Goal: Communication & Community: Answer question/provide support

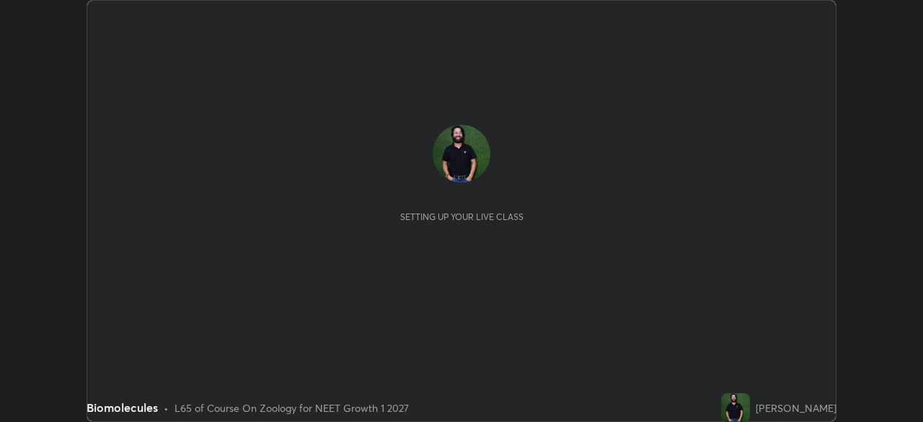
scroll to position [422, 922]
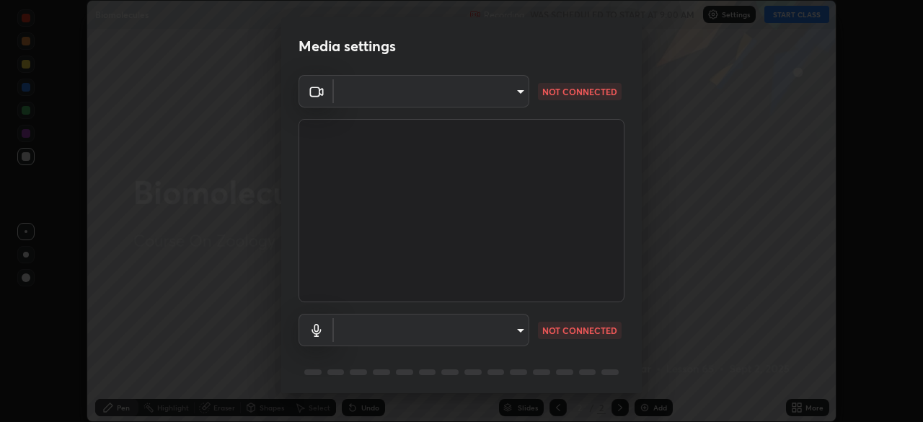
type input "f214d892c1ea21fc9911be358f21603cf7c671268a3f3fdd0c8c81d5790bf436"
type input "communications"
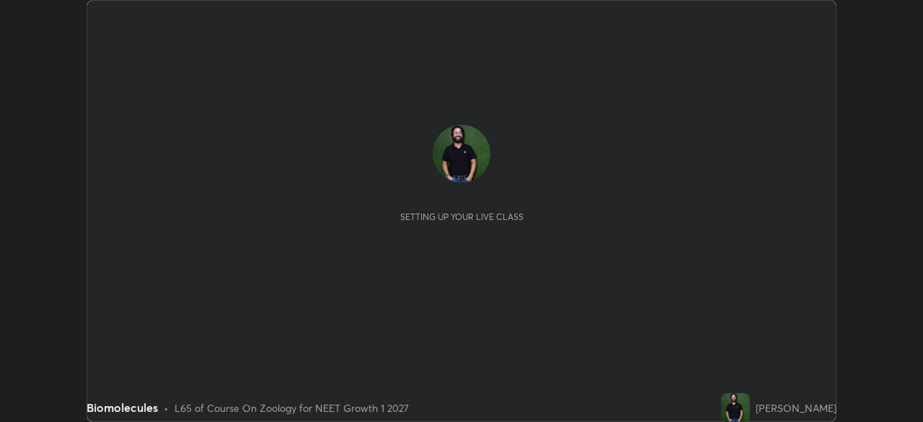
scroll to position [422, 923]
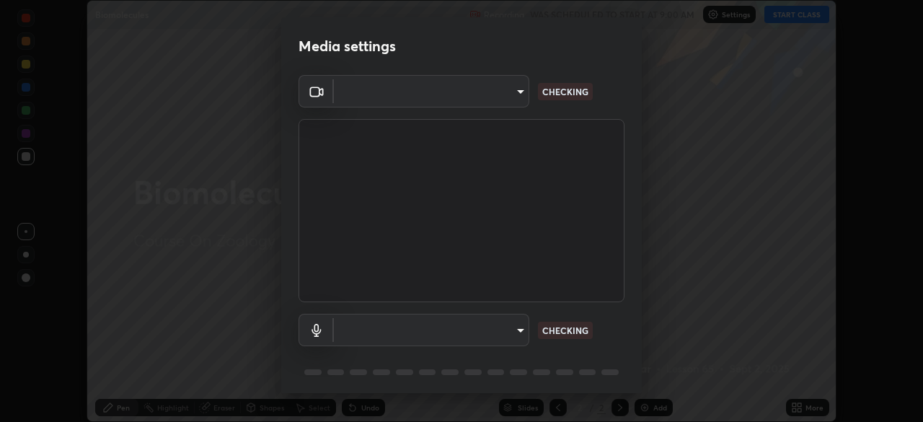
type input "f214d892c1ea21fc9911be358f21603cf7c671268a3f3fdd0c8c81d5790bf436"
click at [516, 327] on body "Erase all Biomolecules Recording WAS SCHEDULED TO START AT 9:00 AM Settings STA…" at bounding box center [461, 211] width 923 height 422
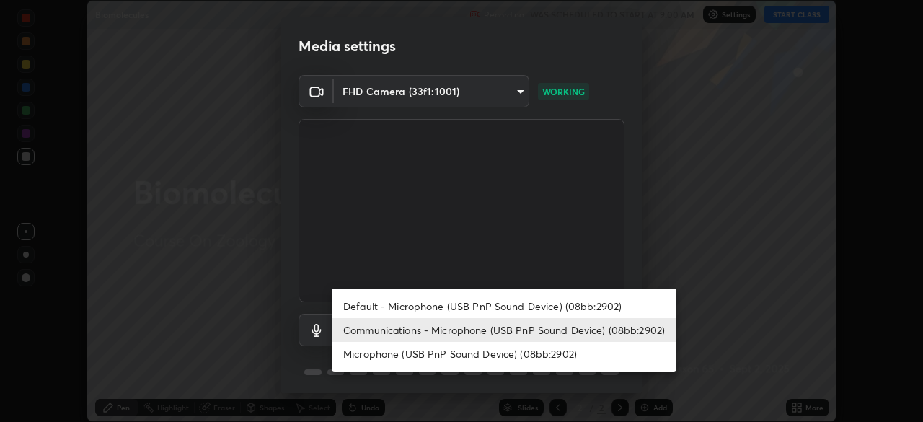
click at [526, 303] on li "Default - Microphone (USB PnP Sound Device) (08bb:2902)" at bounding box center [504, 306] width 345 height 24
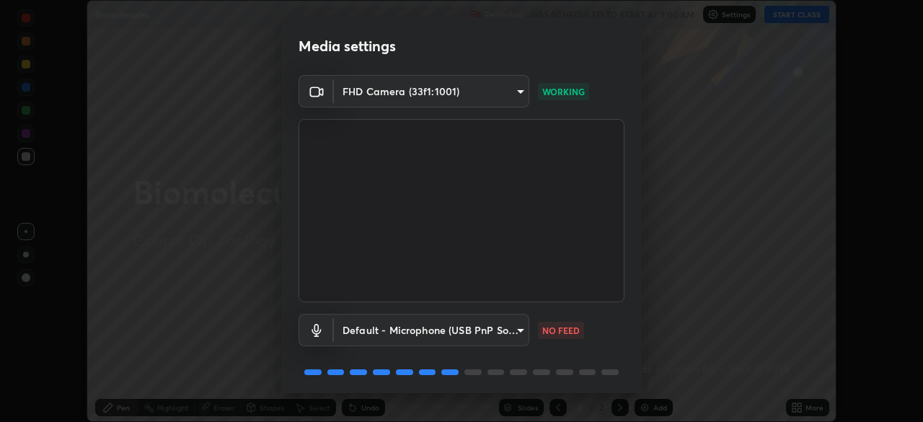
click at [517, 328] on body "Erase all Biomolecules Recording WAS SCHEDULED TO START AT 9:00 AM Settings STA…" at bounding box center [461, 211] width 923 height 422
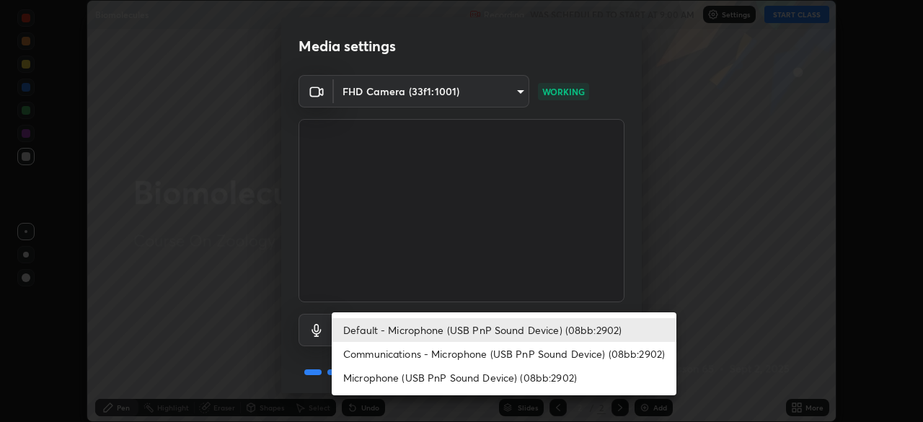
click at [510, 355] on li "Communications - Microphone (USB PnP Sound Device) (08bb:2902)" at bounding box center [504, 354] width 345 height 24
type input "communications"
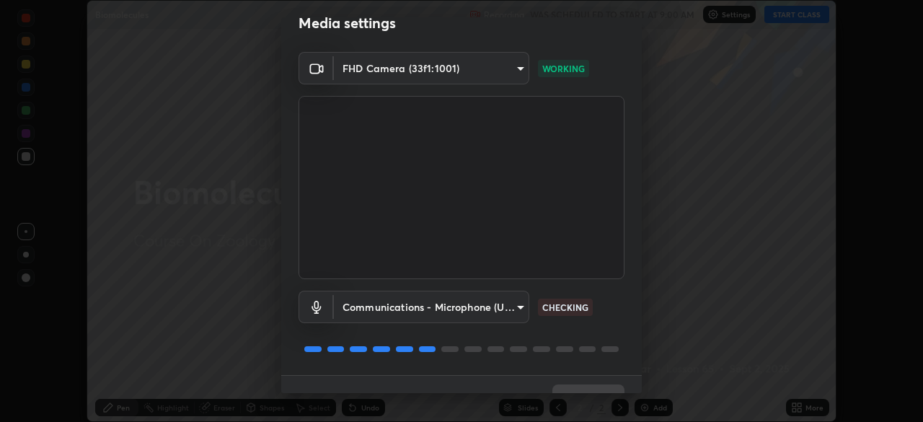
scroll to position [22, 0]
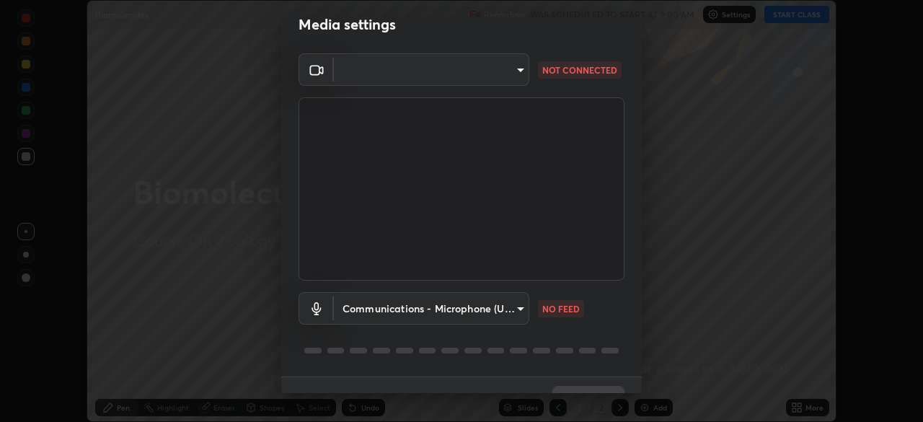
click at [777, 283] on div "Media settings ​ f214d892c1ea21fc9911be358f21603cf7c671268a3f3fdd0c8c81d5790bf4…" at bounding box center [461, 211] width 923 height 422
click at [520, 309] on body "Erase all Biomolecules Recording WAS SCHEDULED TO START AT 9:00 AM Settings STA…" at bounding box center [461, 211] width 923 height 422
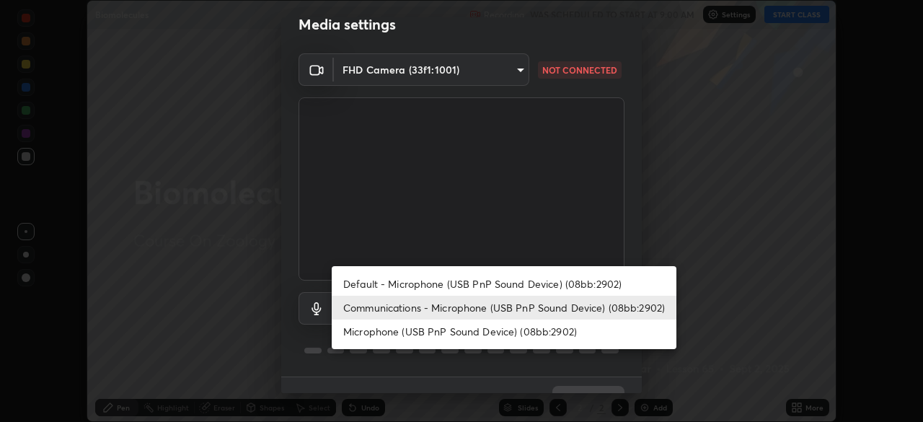
click at [508, 304] on li "Communications - Microphone (USB PnP Sound Device) (08bb:2902)" at bounding box center [504, 308] width 345 height 24
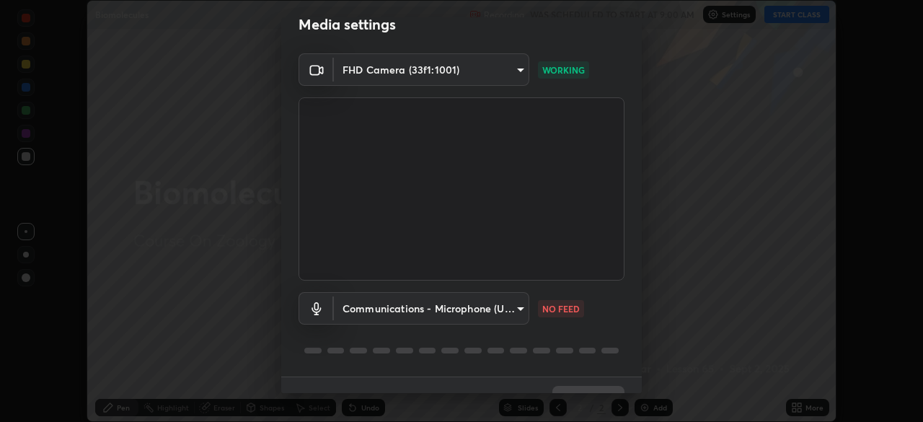
click at [519, 68] on body "Erase all Biomolecules Recording WAS SCHEDULED TO START AT 9:00 AM Settings STA…" at bounding box center [461, 211] width 923 height 422
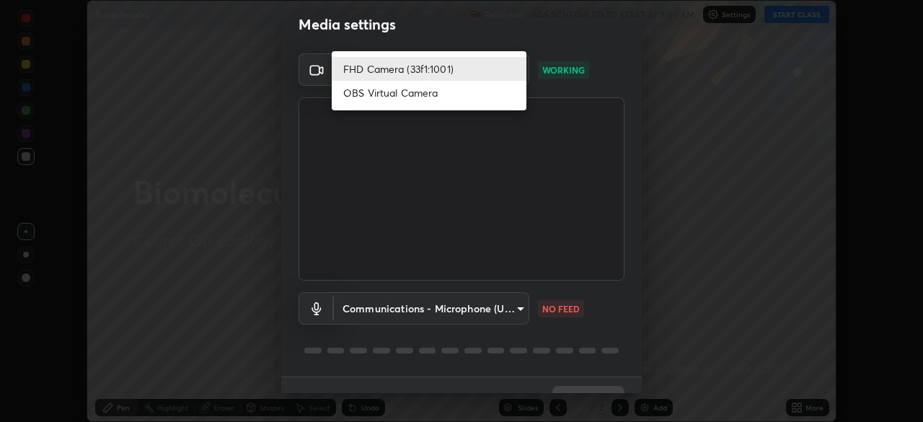
click at [412, 68] on li "FHD Camera (33f1:1001)" at bounding box center [429, 69] width 195 height 24
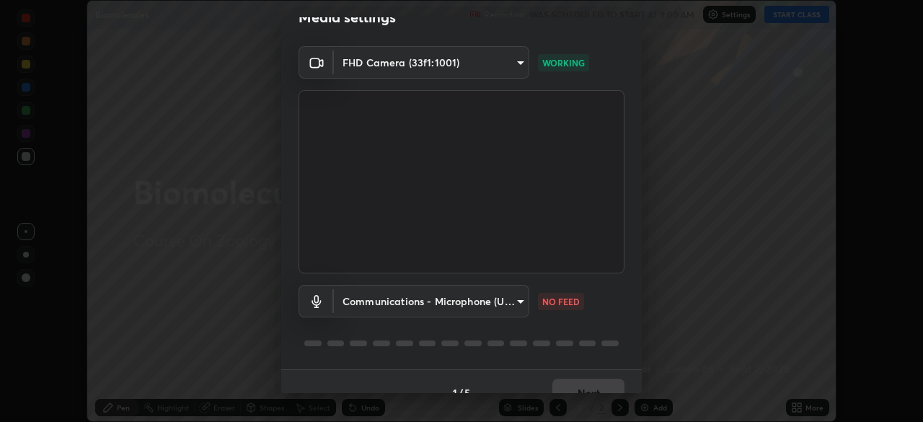
scroll to position [0, 0]
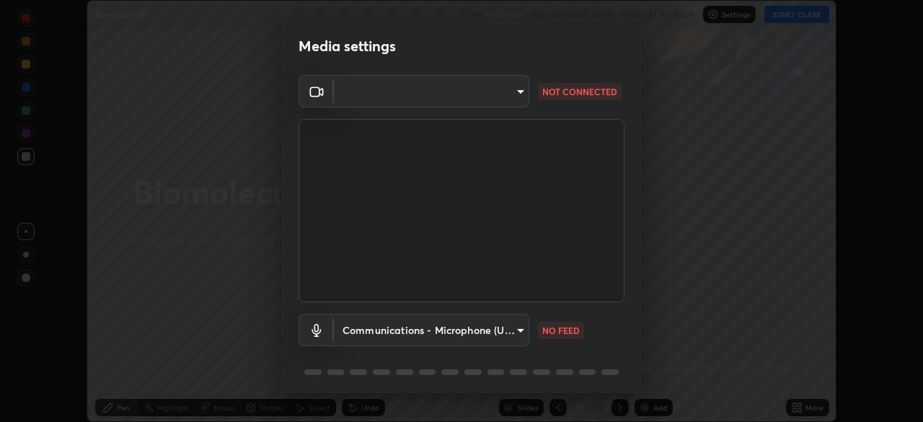
click at [521, 88] on body "Erase all Biomolecules Recording WAS SCHEDULED TO START AT 9:00 AM Settings STA…" at bounding box center [461, 211] width 923 height 422
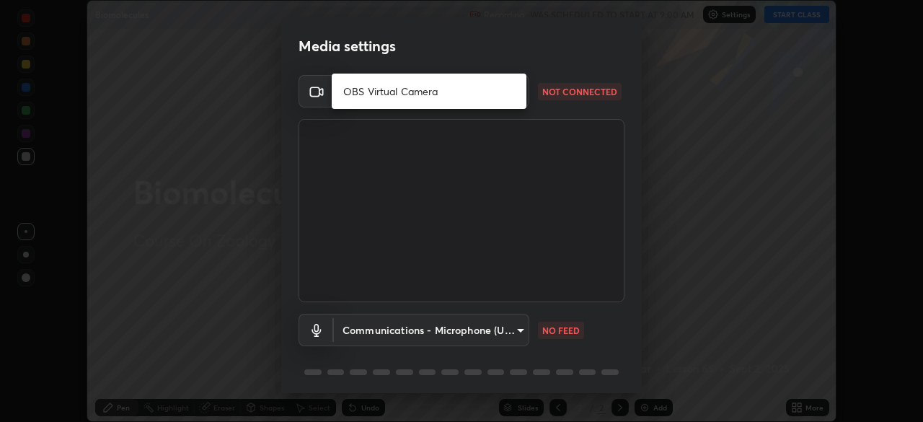
click at [474, 92] on li "OBS Virtual Camera" at bounding box center [429, 91] width 195 height 24
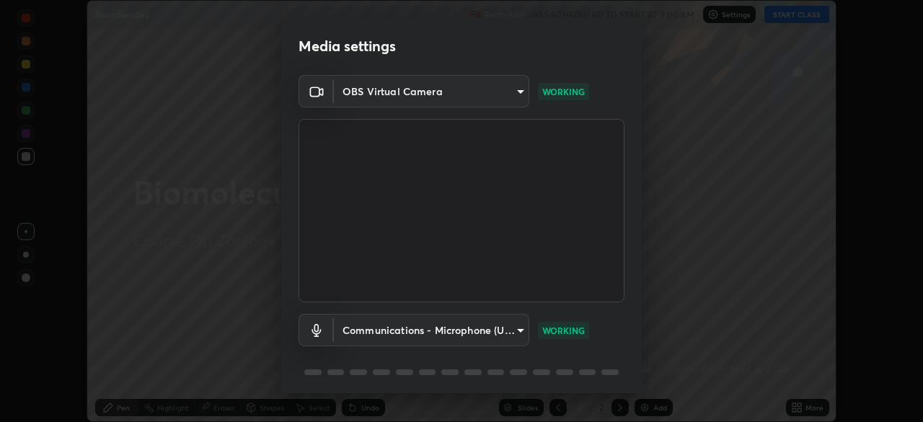
click at [516, 89] on body "Erase all Biomolecules Recording WAS SCHEDULED TO START AT 9:00 AM Settings STA…" at bounding box center [461, 211] width 923 height 422
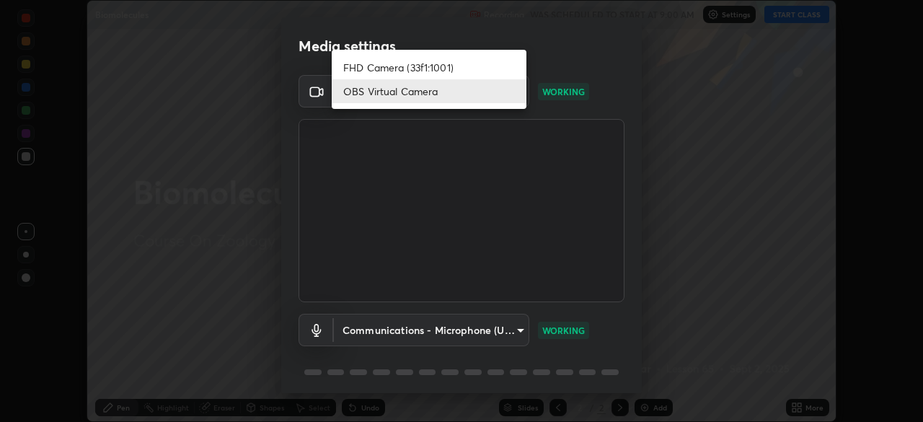
click at [448, 68] on li "FHD Camera (33f1:1001)" at bounding box center [429, 68] width 195 height 24
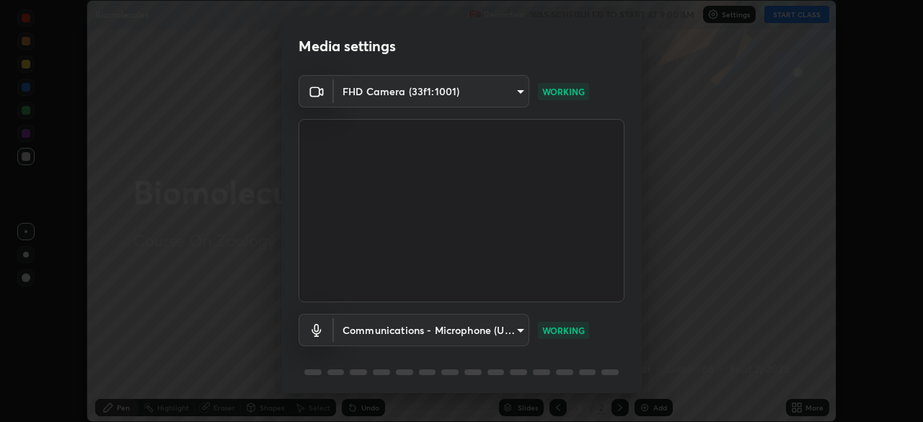
type input "f214d892c1ea21fc9911be358f21603cf7c671268a3f3fdd0c8c81d5790bf436"
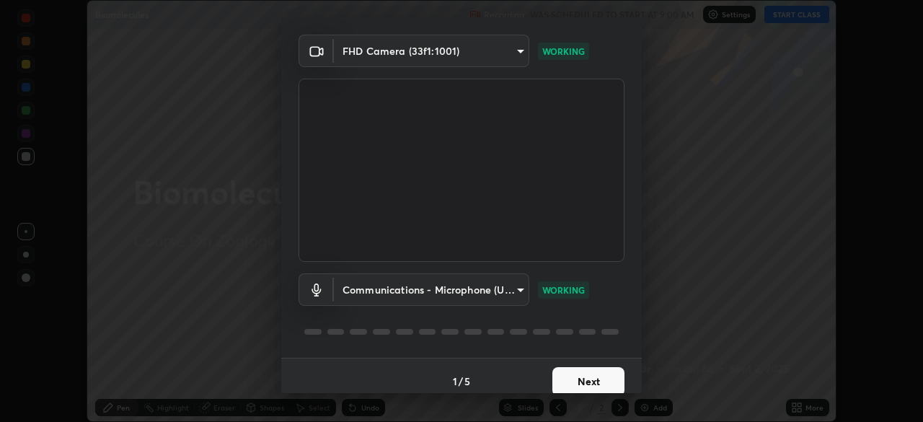
scroll to position [51, 0]
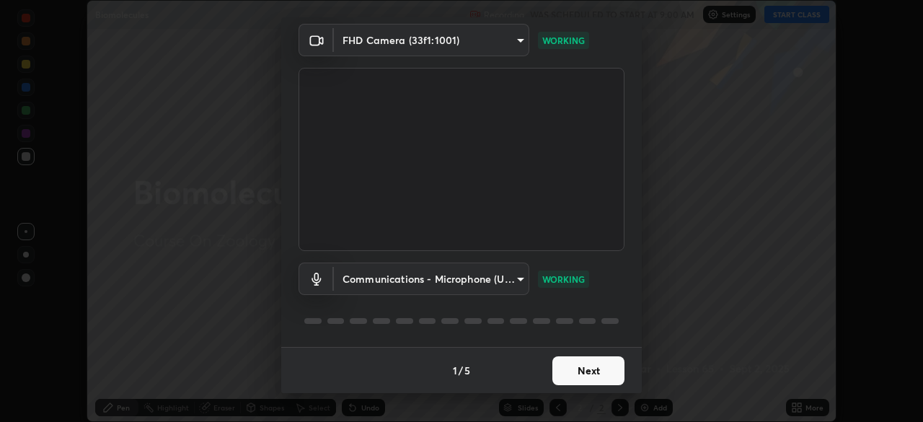
click at [580, 372] on button "Next" at bounding box center [588, 370] width 72 height 29
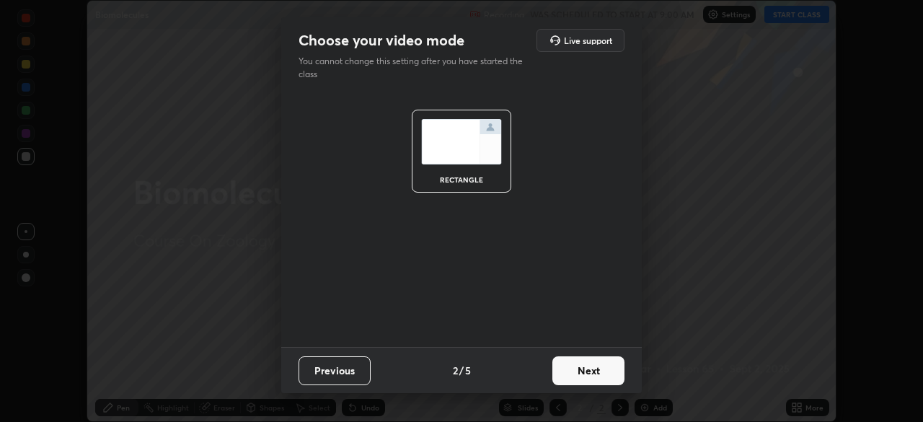
scroll to position [0, 0]
click at [587, 372] on button "Next" at bounding box center [588, 370] width 72 height 29
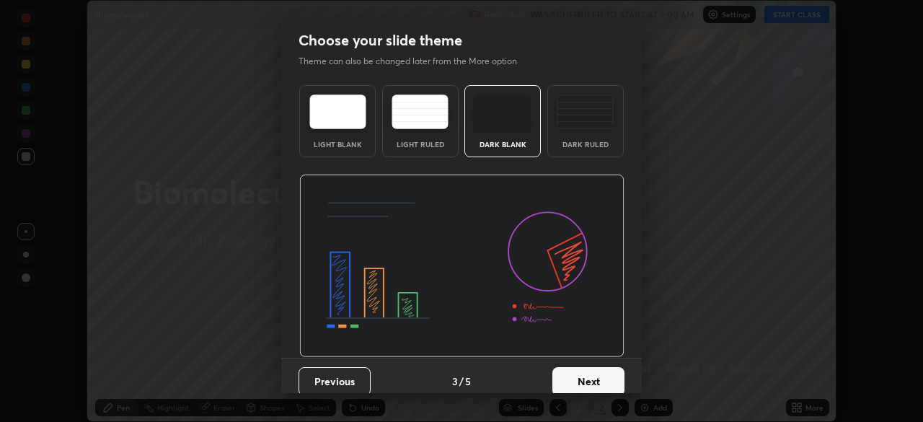
scroll to position [11, 0]
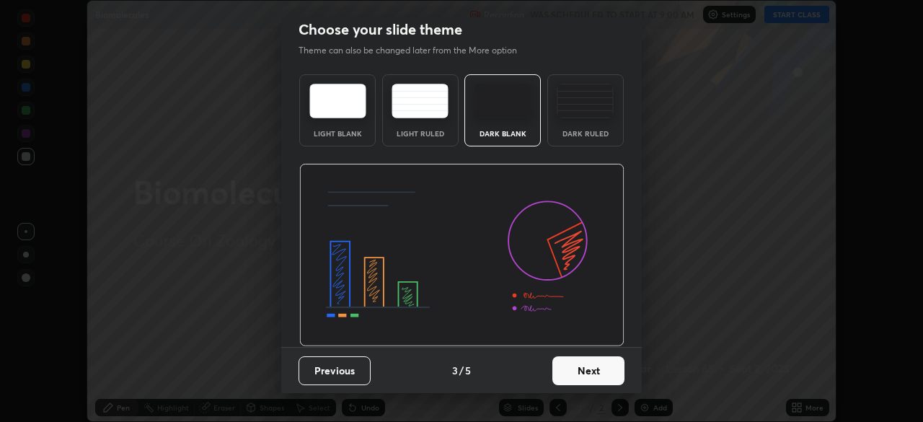
click at [583, 367] on button "Next" at bounding box center [588, 370] width 72 height 29
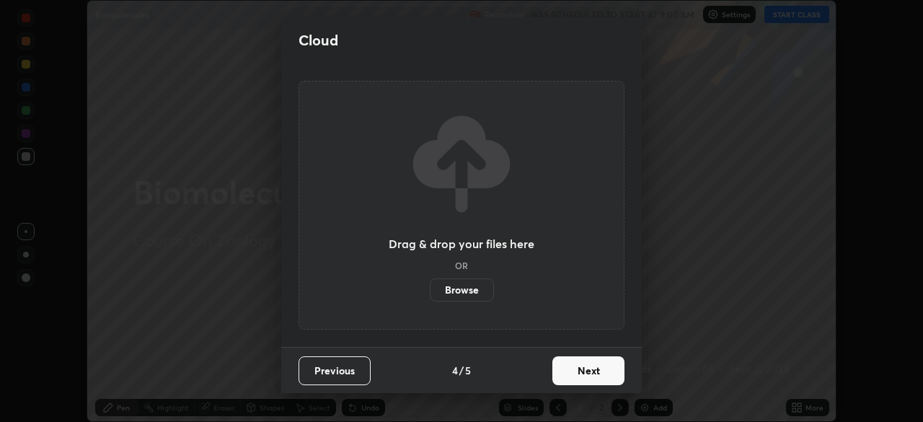
click at [591, 370] on button "Next" at bounding box center [588, 370] width 72 height 29
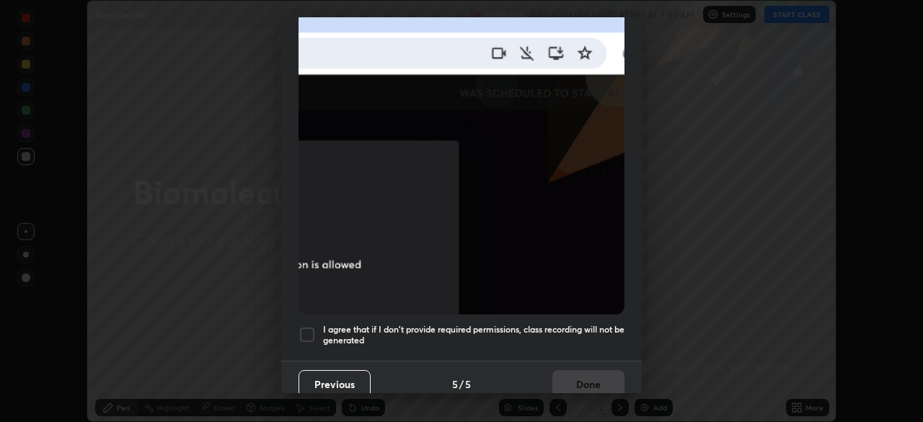
scroll to position [345, 0]
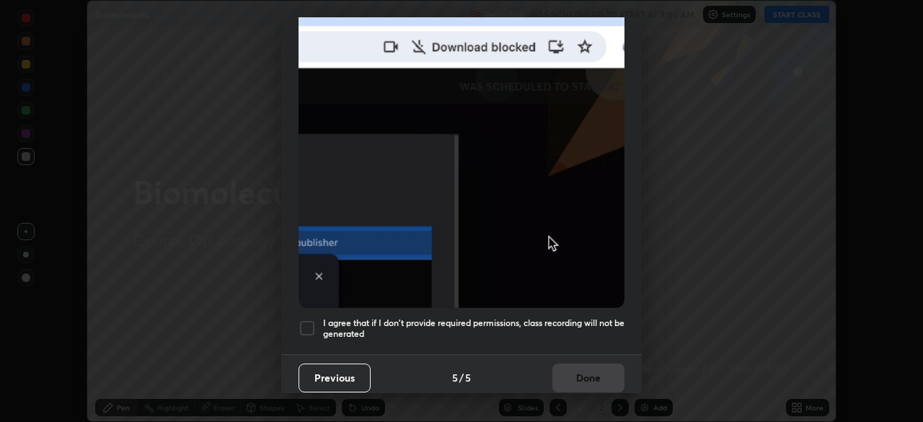
click at [330, 376] on button "Previous" at bounding box center [335, 377] width 72 height 29
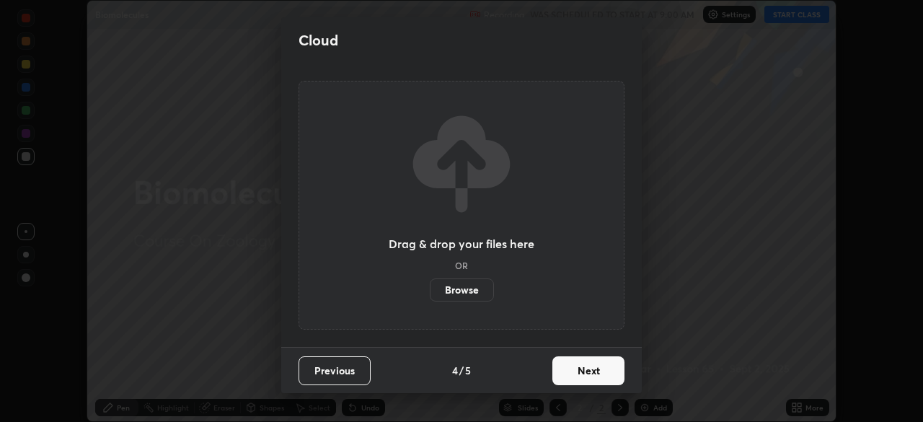
click at [337, 374] on button "Previous" at bounding box center [335, 370] width 72 height 29
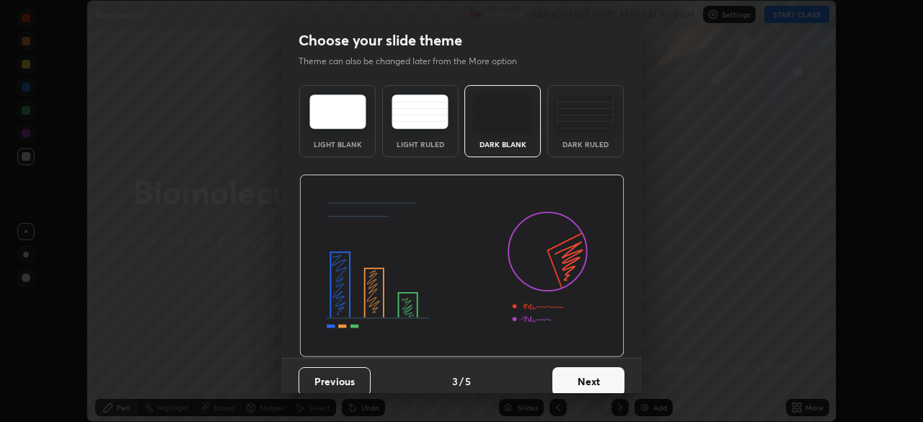
click at [339, 373] on button "Previous" at bounding box center [335, 381] width 72 height 29
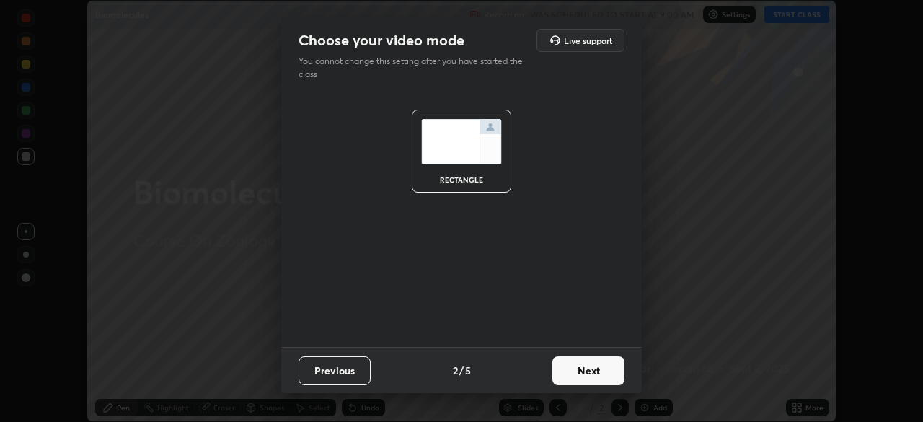
click at [338, 375] on button "Previous" at bounding box center [335, 370] width 72 height 29
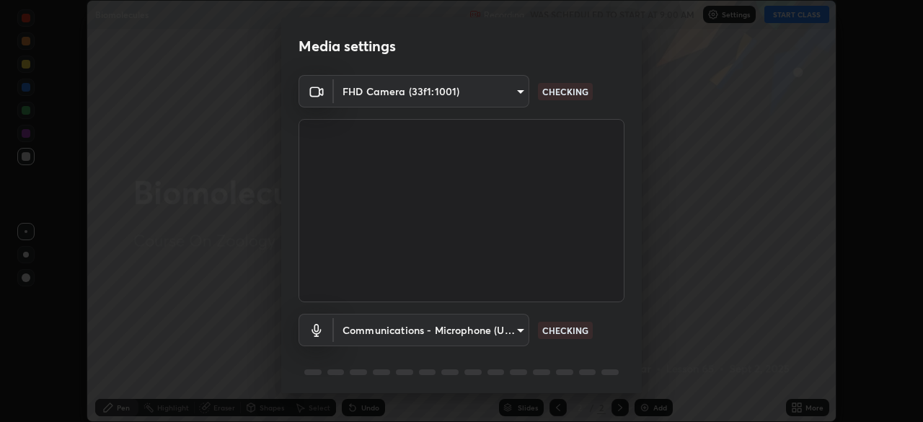
click at [332, 373] on div at bounding box center [335, 372] width 17 height 6
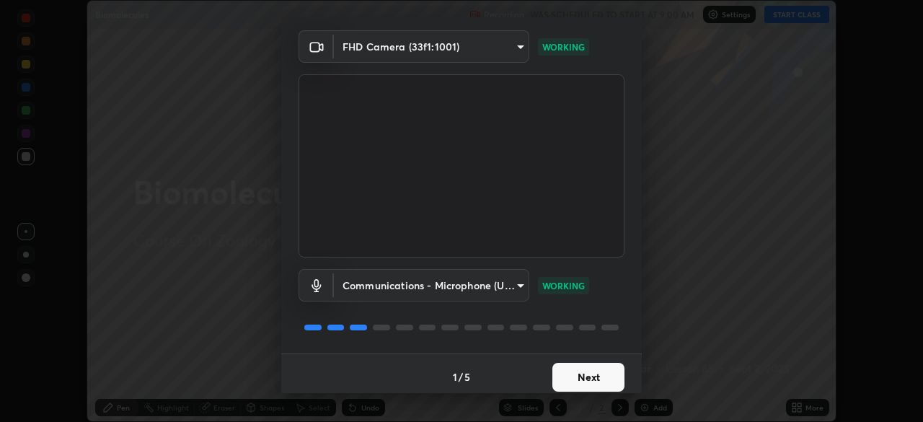
scroll to position [51, 0]
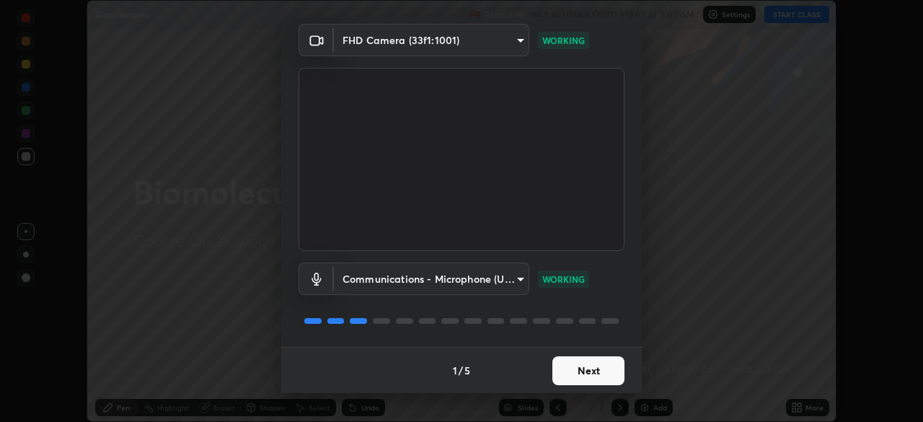
click at [587, 378] on button "Next" at bounding box center [588, 370] width 72 height 29
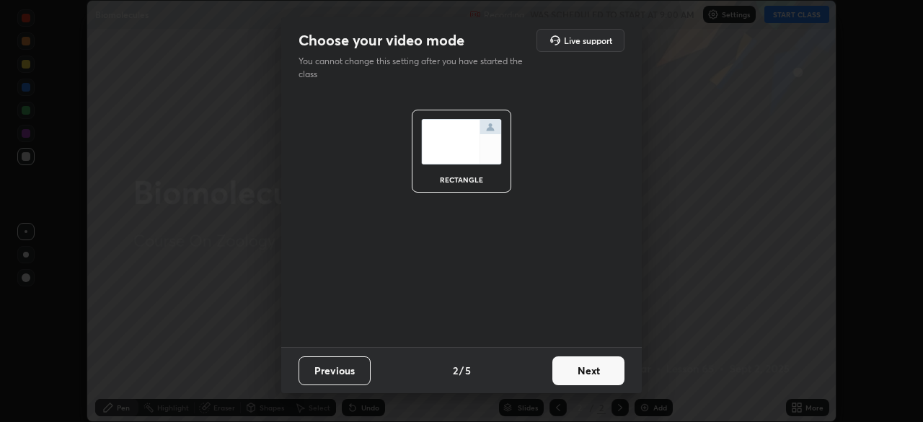
scroll to position [0, 0]
click at [588, 374] on button "Next" at bounding box center [588, 370] width 72 height 29
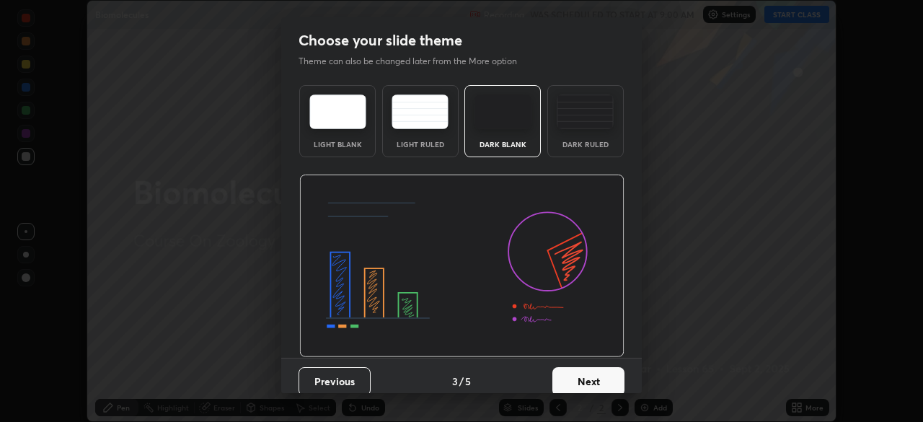
scroll to position [11, 0]
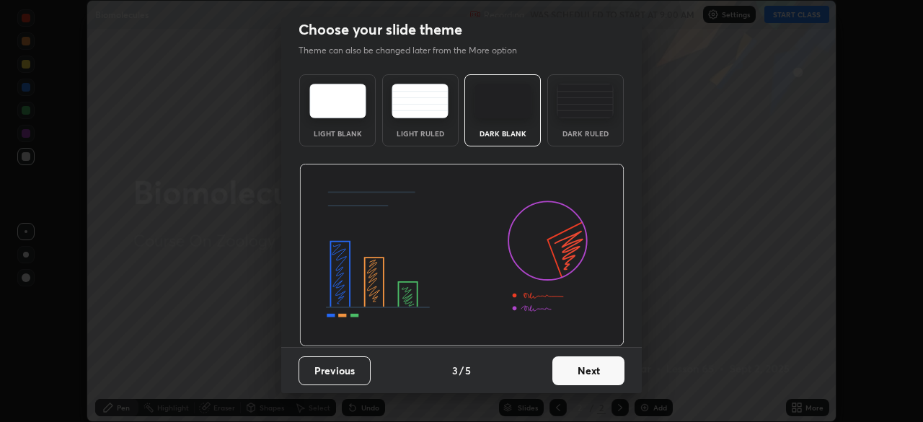
click at [591, 374] on button "Next" at bounding box center [588, 370] width 72 height 29
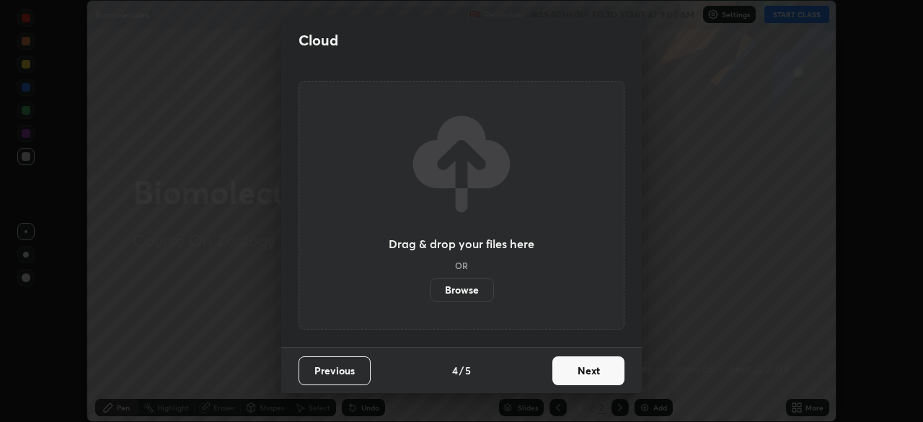
click at [587, 371] on button "Next" at bounding box center [588, 370] width 72 height 29
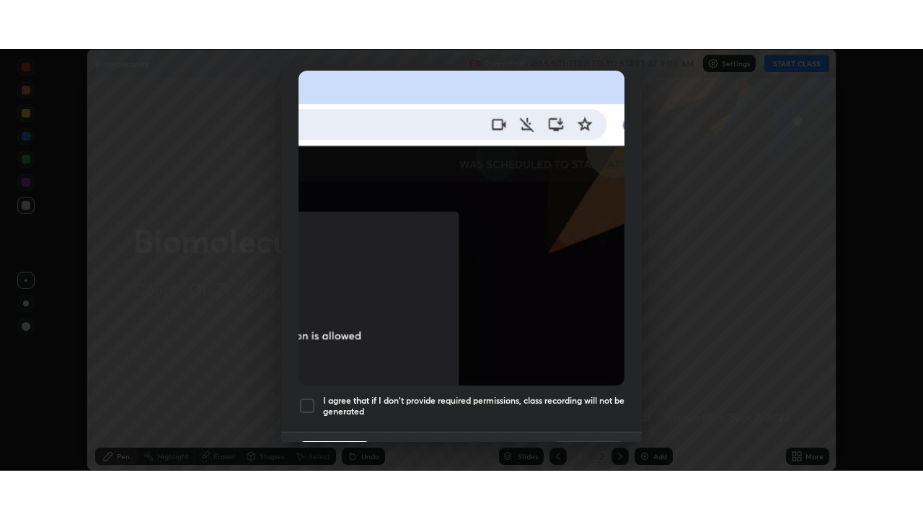
scroll to position [345, 0]
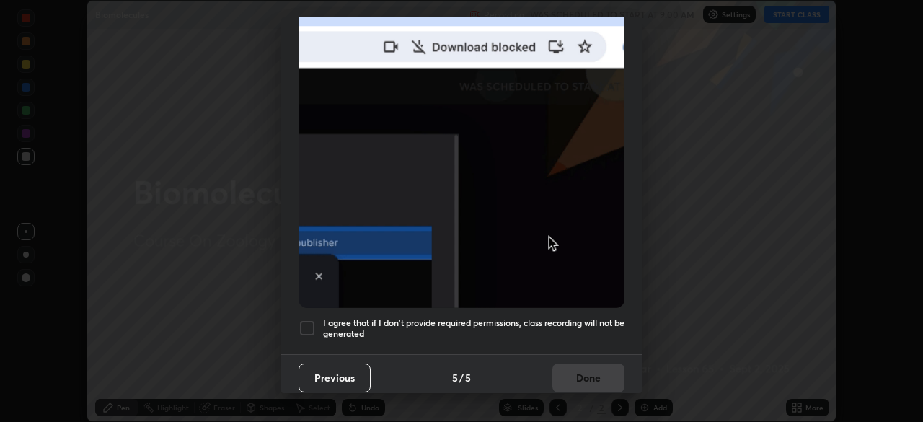
click at [306, 322] on div at bounding box center [307, 327] width 17 height 17
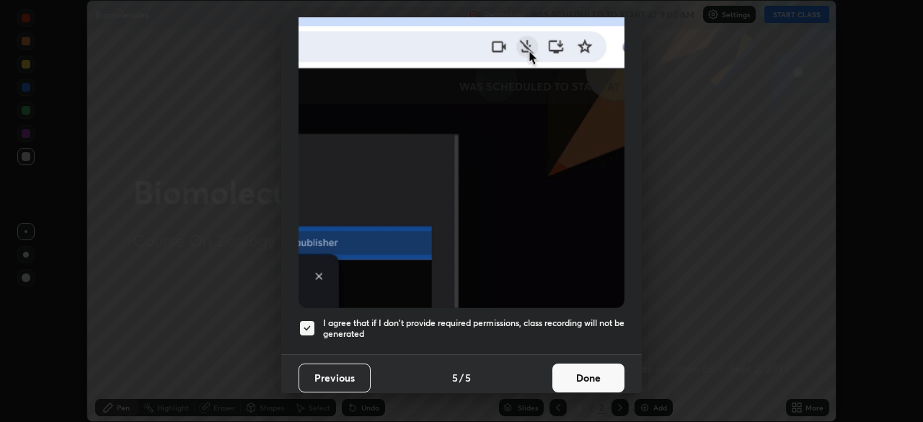
click at [589, 374] on button "Done" at bounding box center [588, 377] width 72 height 29
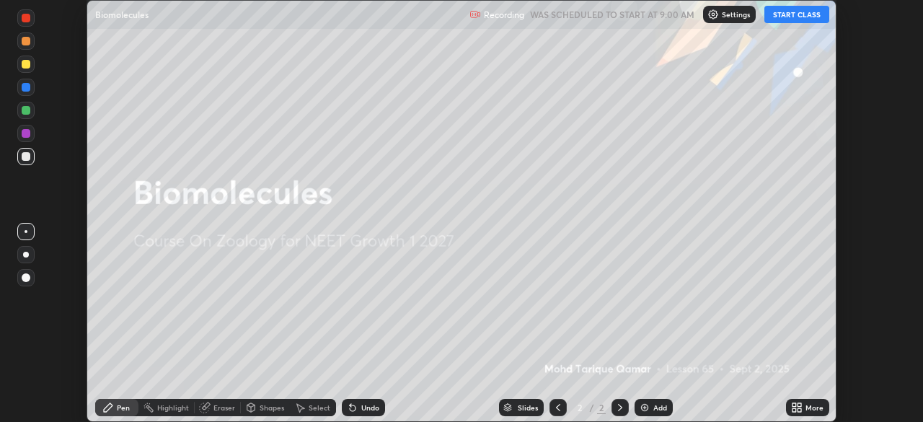
click at [818, 407] on div "More" at bounding box center [814, 407] width 18 height 7
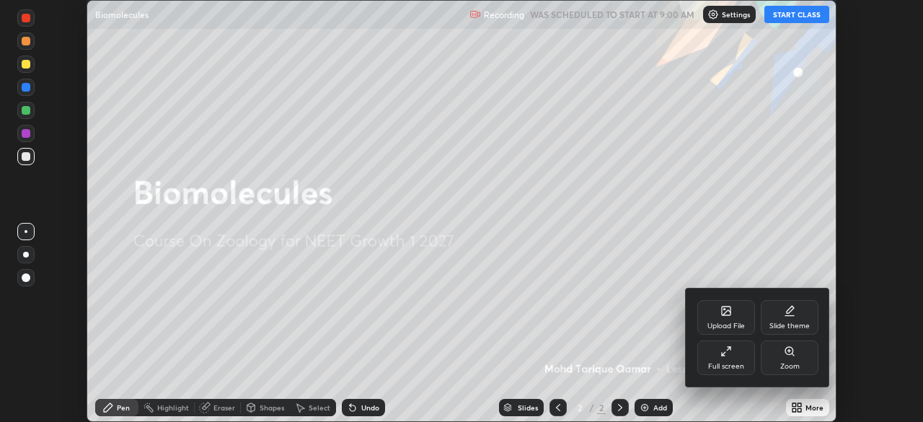
click at [725, 354] on icon at bounding box center [726, 351] width 12 height 12
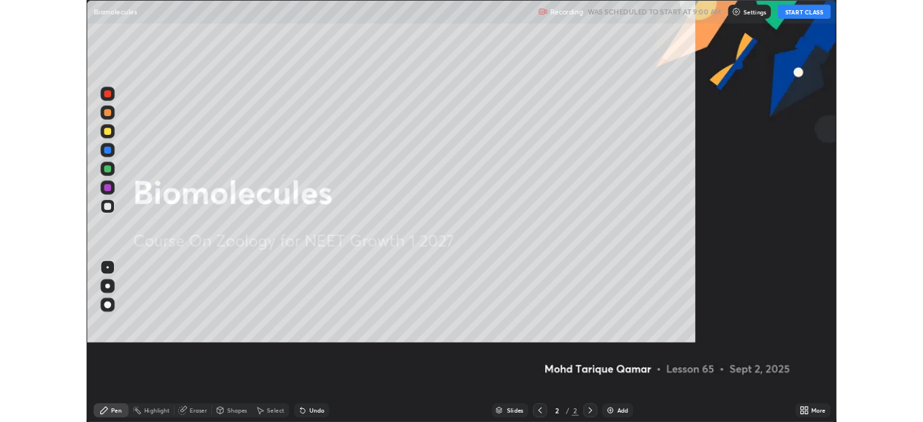
scroll to position [519, 923]
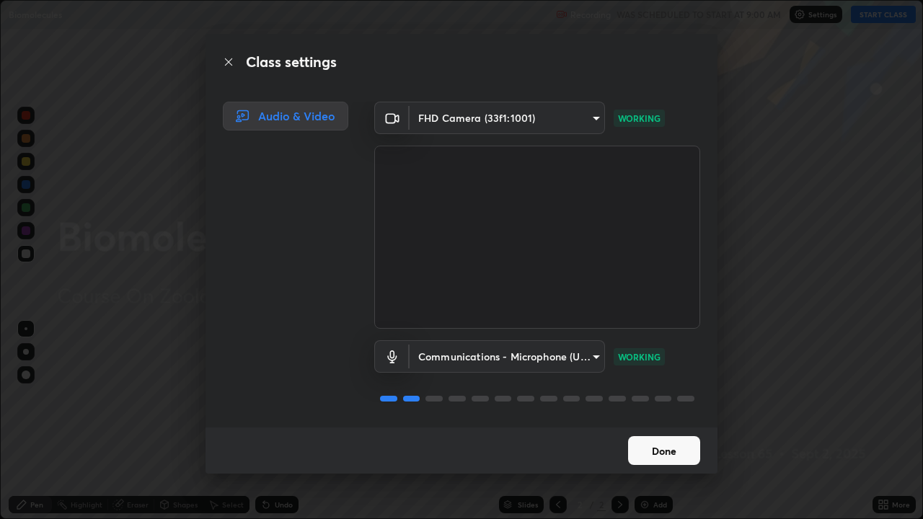
click at [671, 421] on button "Done" at bounding box center [664, 450] width 72 height 29
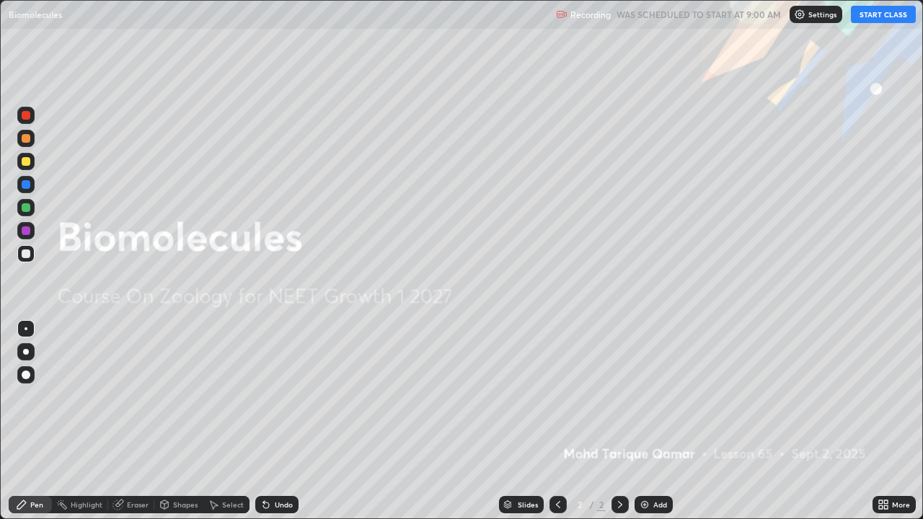
click at [883, 17] on button "START CLASS" at bounding box center [883, 14] width 65 height 17
click at [908, 421] on div "More" at bounding box center [893, 504] width 43 height 17
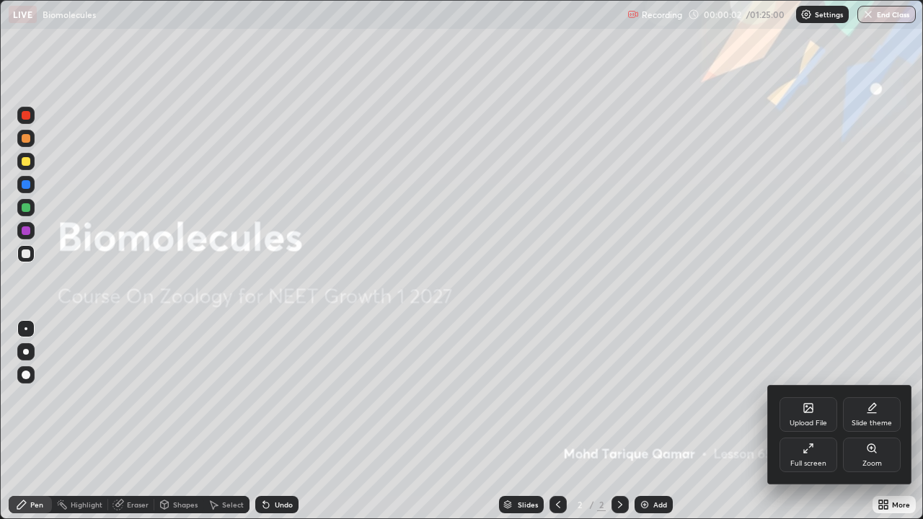
click at [804, 421] on icon at bounding box center [809, 449] width 12 height 12
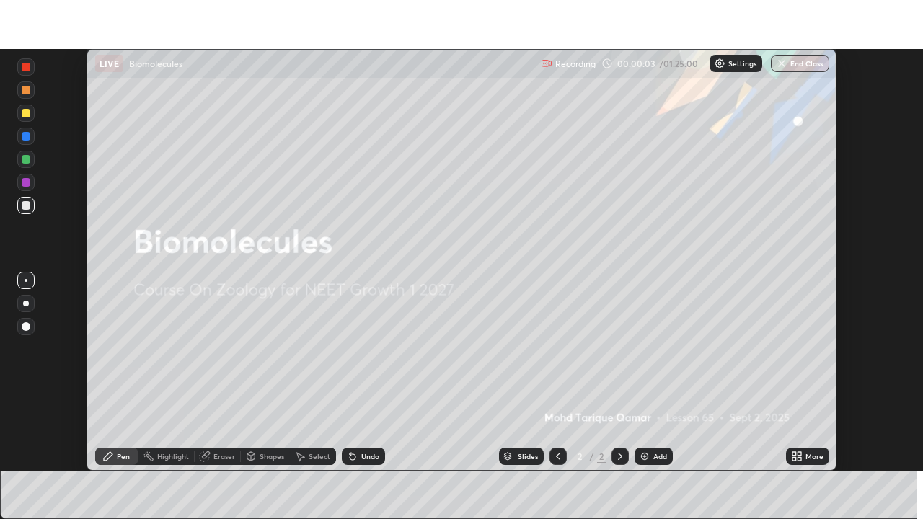
scroll to position [71683, 71182]
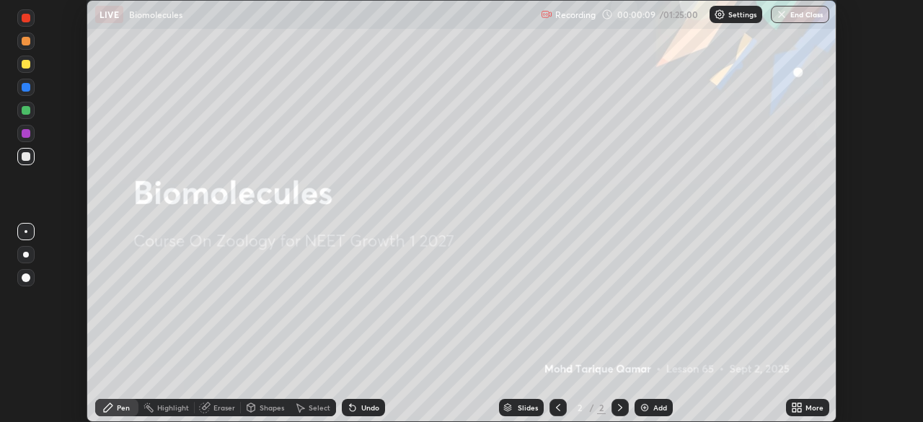
click at [814, 410] on div "More" at bounding box center [814, 407] width 18 height 7
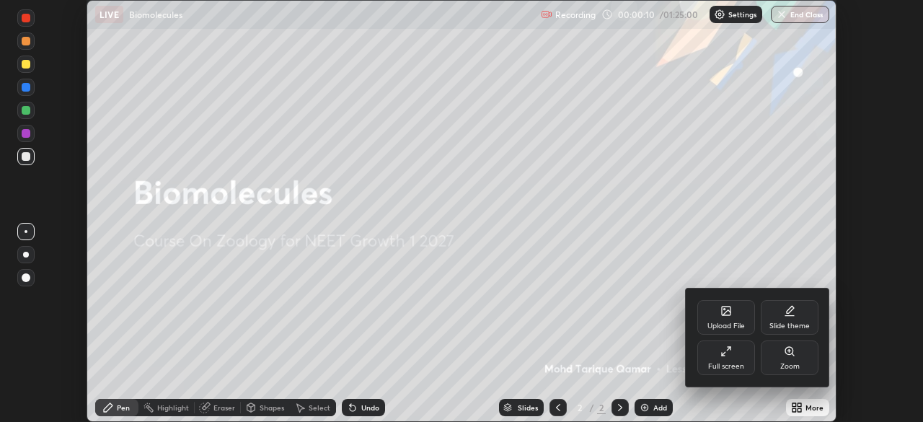
click at [726, 358] on div "Full screen" at bounding box center [726, 357] width 58 height 35
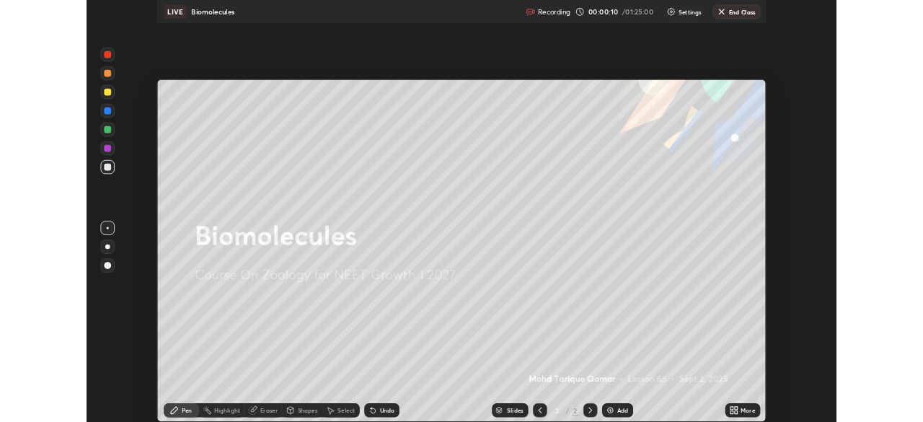
scroll to position [519, 923]
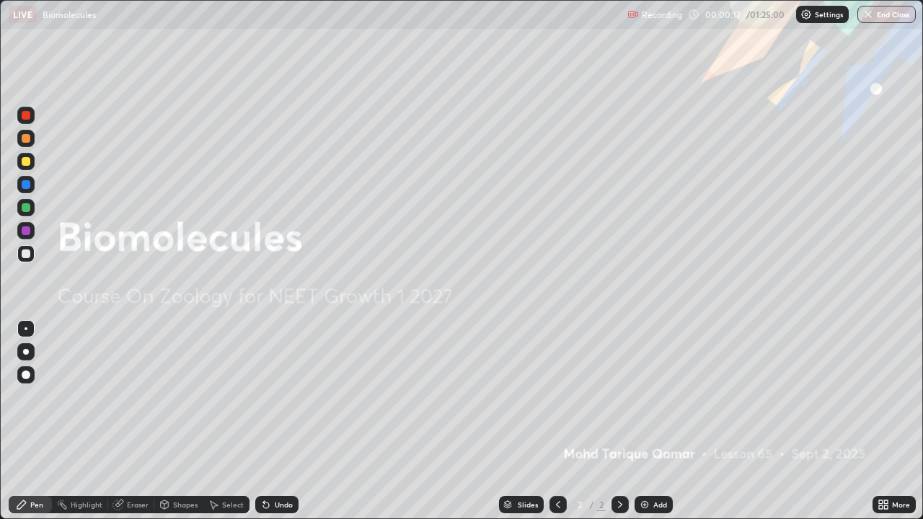
click at [653, 421] on div "Add" at bounding box center [660, 504] width 14 height 7
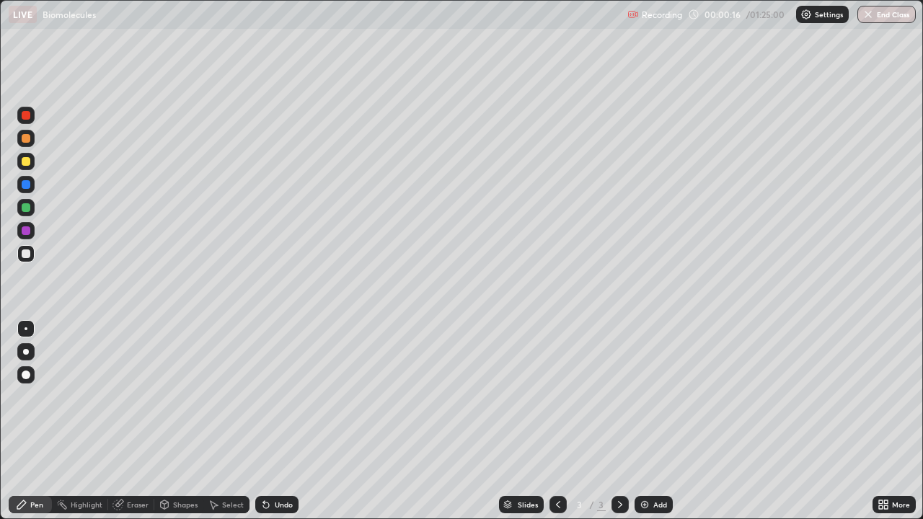
click at [25, 253] on div at bounding box center [26, 253] width 9 height 9
click at [26, 164] on div at bounding box center [26, 161] width 9 height 9
click at [138, 421] on div "Eraser" at bounding box center [138, 504] width 22 height 7
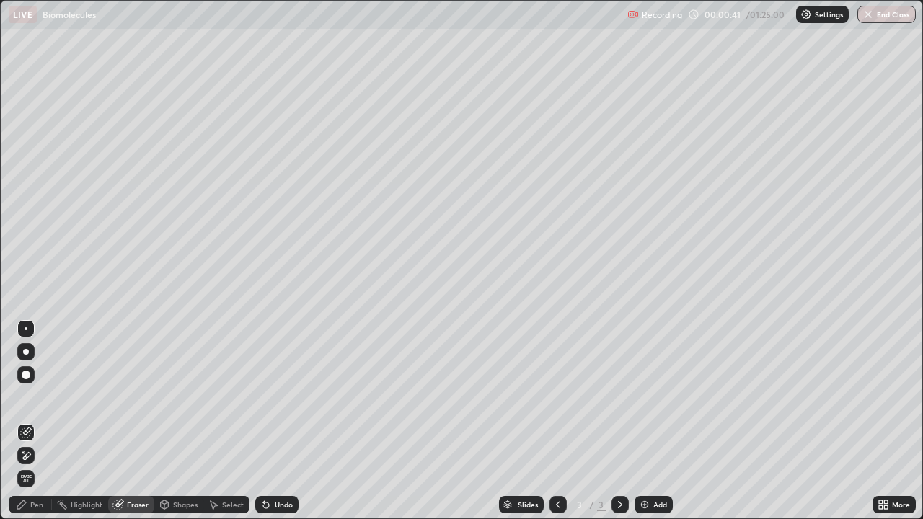
click at [901, 421] on div "More" at bounding box center [901, 504] width 18 height 7
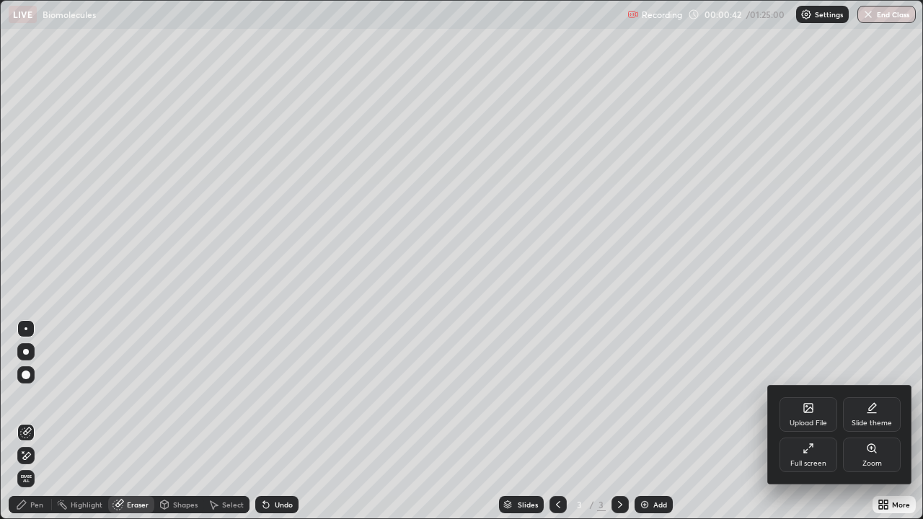
click at [810, 421] on div "Full screen" at bounding box center [808, 463] width 36 height 7
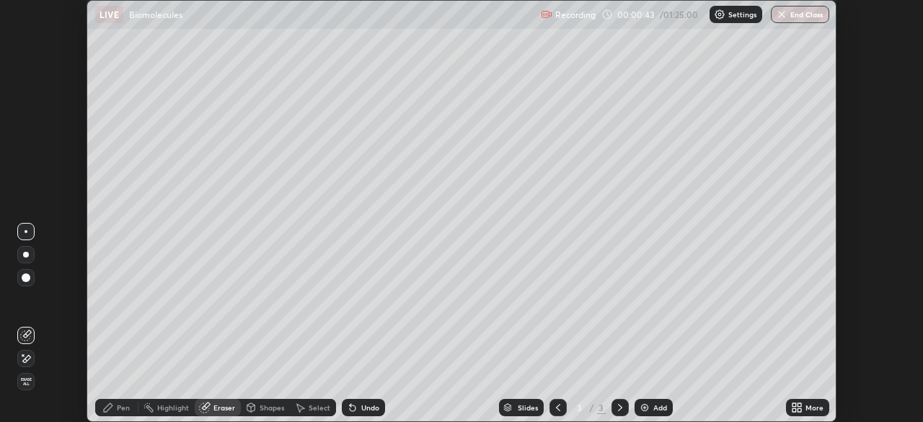
scroll to position [71683, 71182]
